Goal: Find specific page/section: Find specific page/section

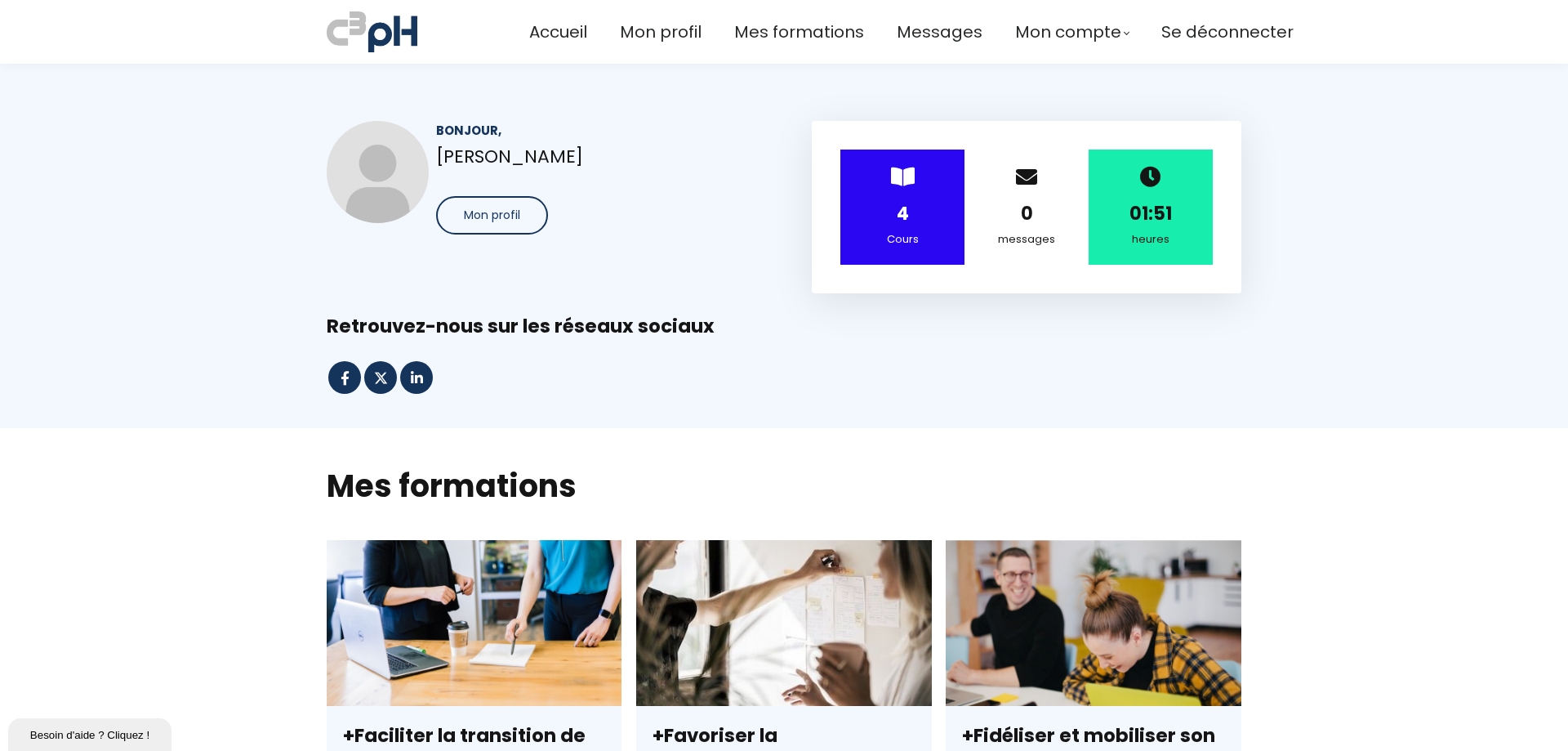
click at [841, 231] on div "> 4 Cours" at bounding box center [902, 207] width 124 height 115
click at [1021, 202] on strong "0" at bounding box center [1026, 214] width 12 height 26
